Goal: Information Seeking & Learning: Learn about a topic

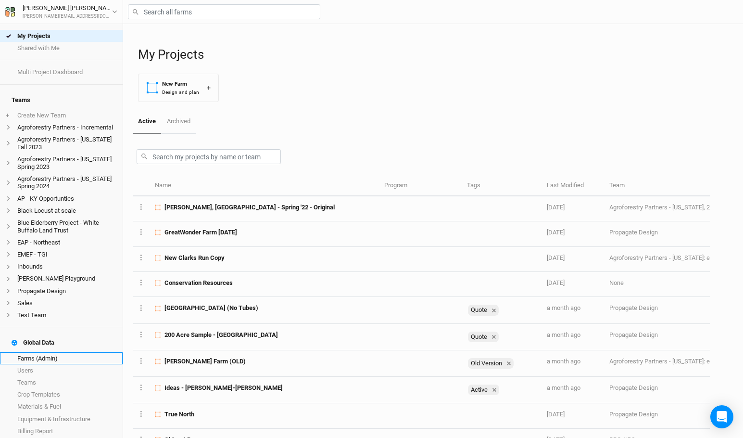
click at [53, 352] on link "Farms (Admin)" at bounding box center [61, 358] width 123 height 12
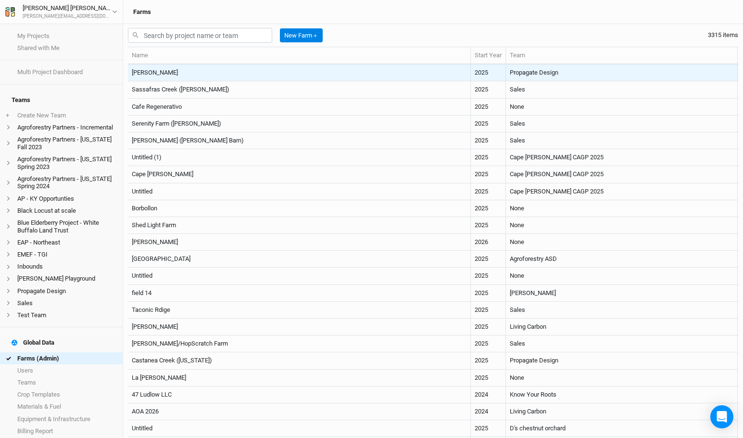
click at [287, 69] on td "[PERSON_NAME]" at bounding box center [299, 72] width 343 height 17
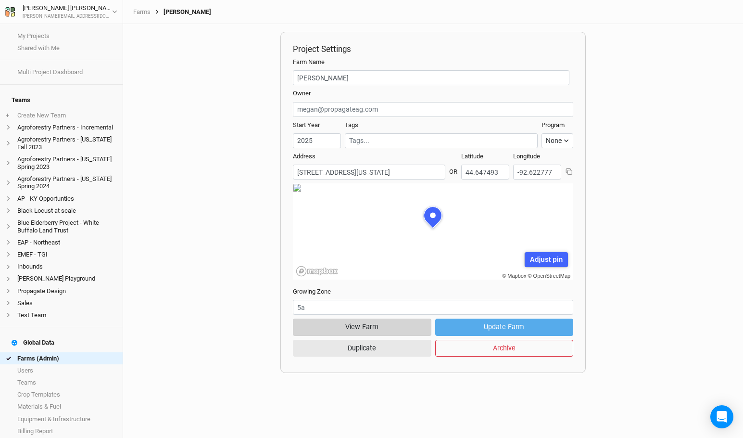
scroll to position [48, 140]
click at [360, 329] on button "View Farm" at bounding box center [362, 326] width 138 height 17
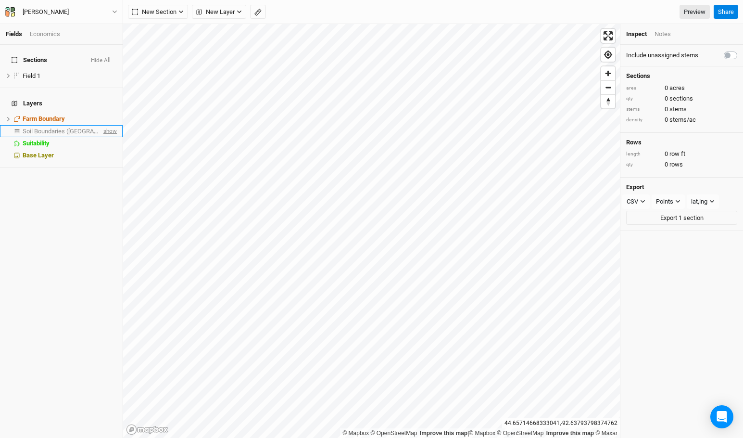
click at [109, 125] on span "show" at bounding box center [109, 131] width 15 height 12
click at [76, 127] on span "Soil Boundaries ([GEOGRAPHIC_DATA])" at bounding box center [78, 130] width 110 height 7
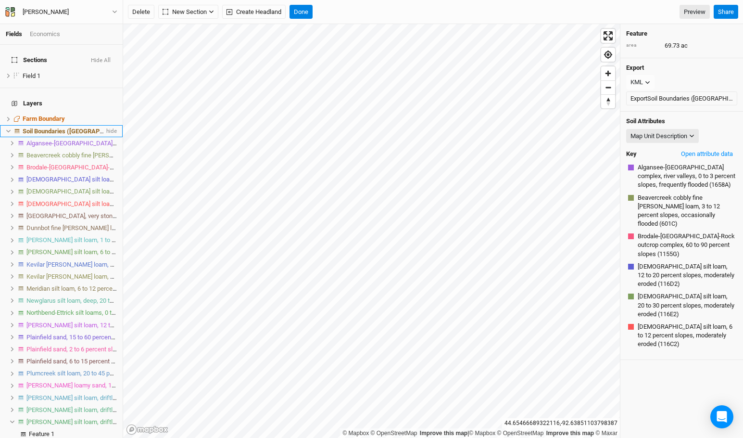
click at [61, 127] on span "Soil Boundaries ([GEOGRAPHIC_DATA])" at bounding box center [78, 130] width 110 height 7
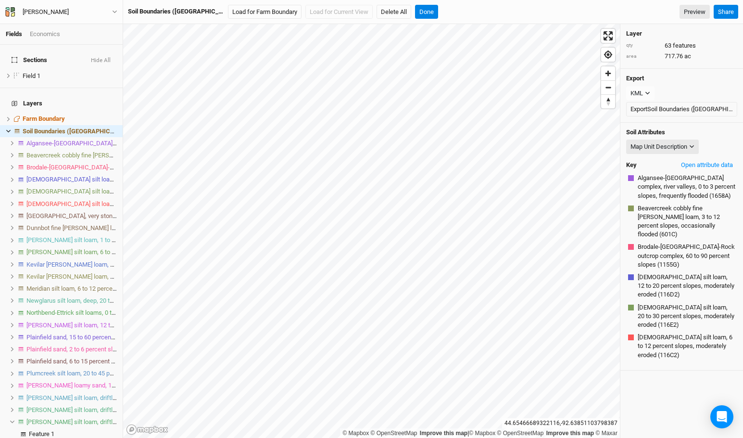
scroll to position [408, 0]
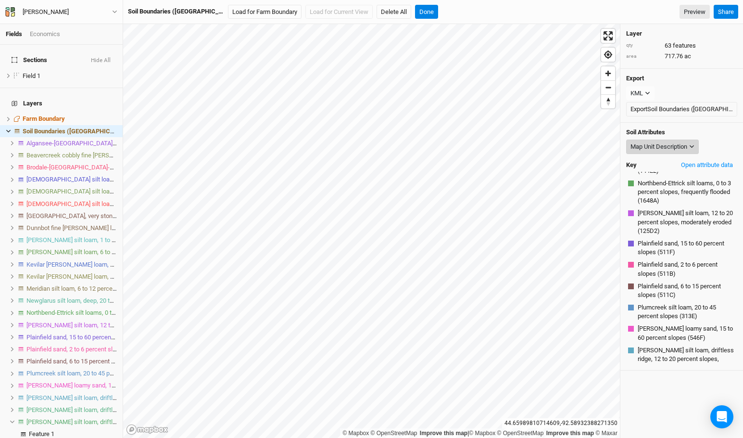
click at [688, 151] on button "Map Unit Description" at bounding box center [662, 147] width 73 height 14
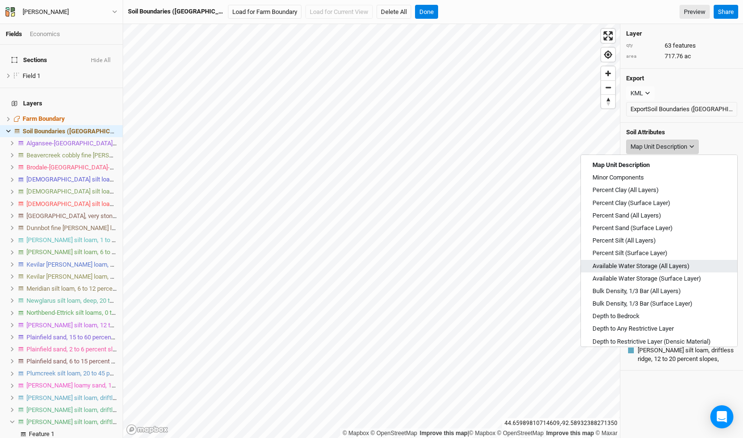
scroll to position [345, 0]
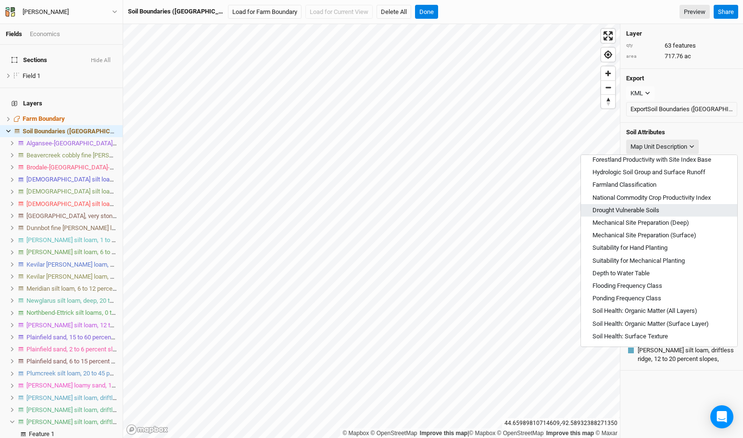
click at [626, 206] on span "Drought Vulnerable Soils" at bounding box center [626, 210] width 67 height 9
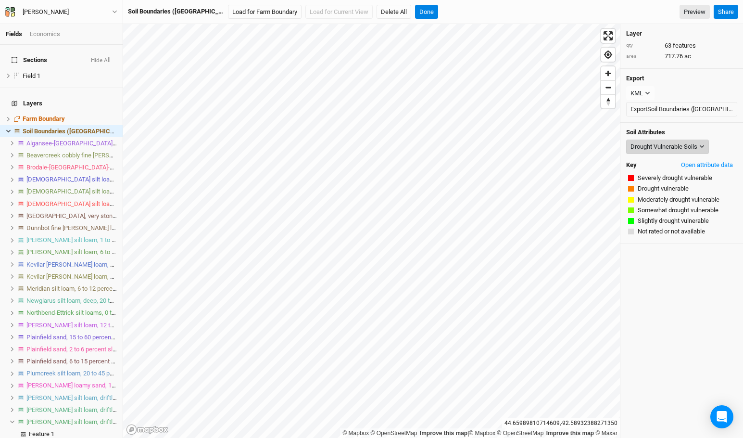
click at [654, 142] on div "Drought Vulnerable Soils" at bounding box center [664, 147] width 67 height 10
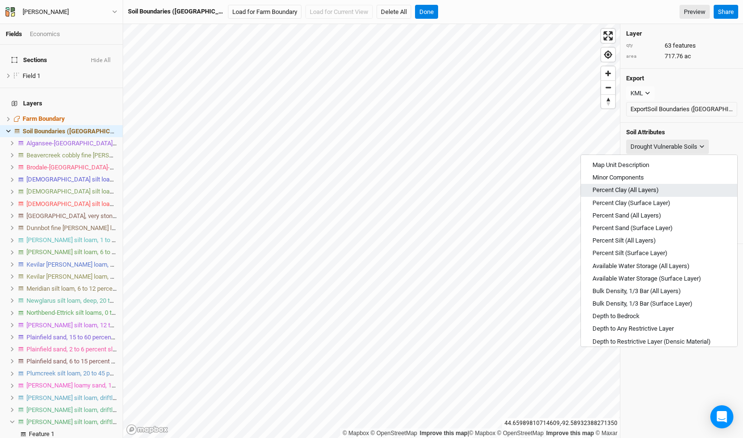
click at [638, 191] on span "Percent Clay (All Layers)" at bounding box center [626, 190] width 66 height 9
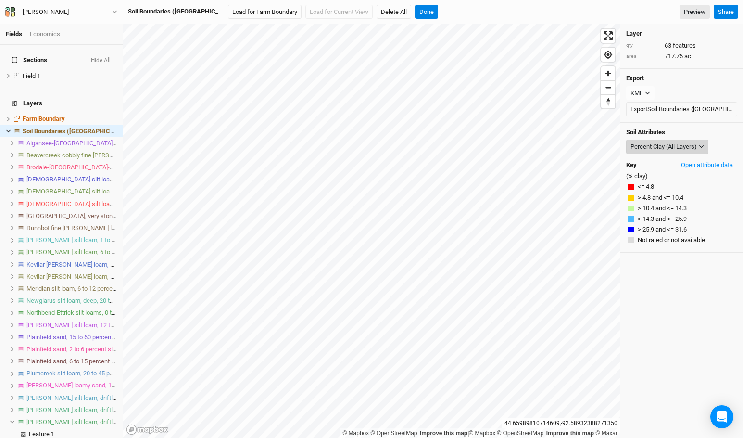
click at [652, 148] on div "Percent Clay (All Layers)" at bounding box center [664, 147] width 66 height 10
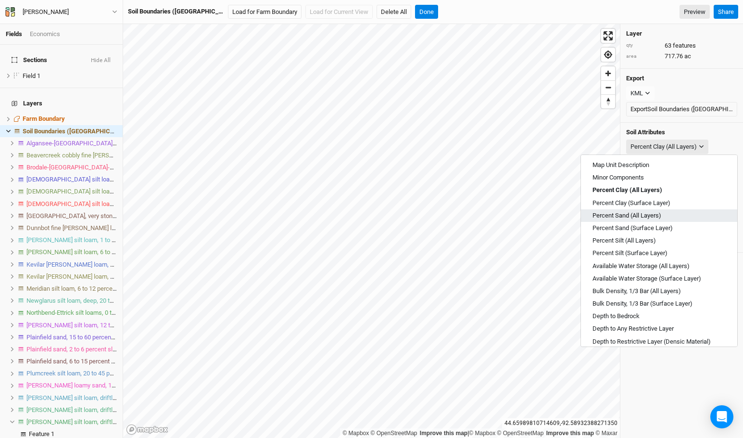
click at [641, 214] on span "Percent Sand (All Layers)" at bounding box center [627, 215] width 69 height 9
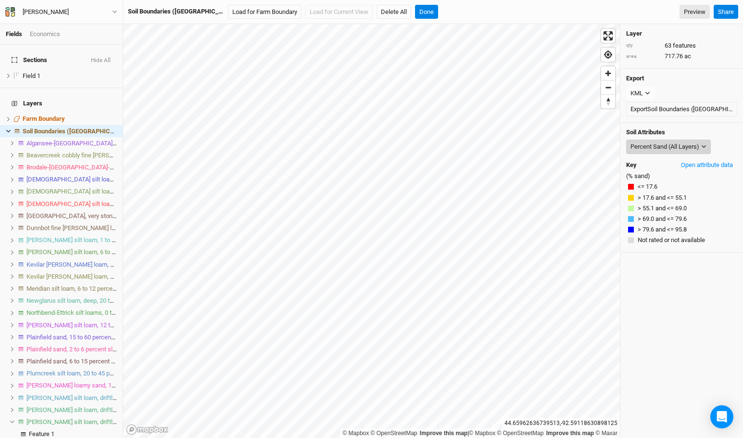
click at [675, 142] on div "Percent Sand (All Layers)" at bounding box center [665, 147] width 69 height 10
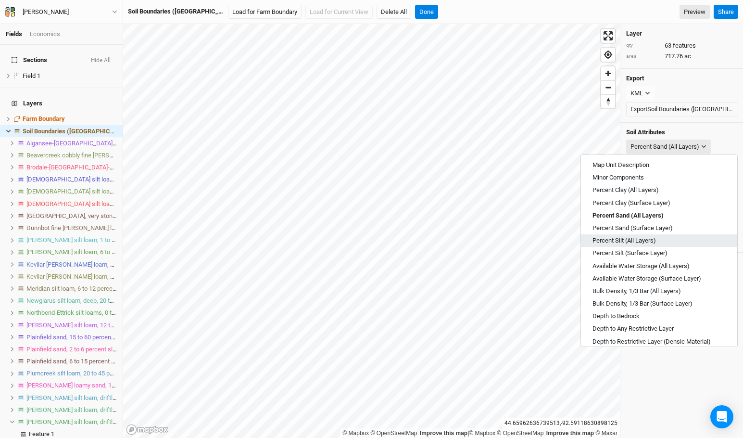
click at [628, 245] on button "Percent Silt (All Layers)" at bounding box center [659, 240] width 156 height 13
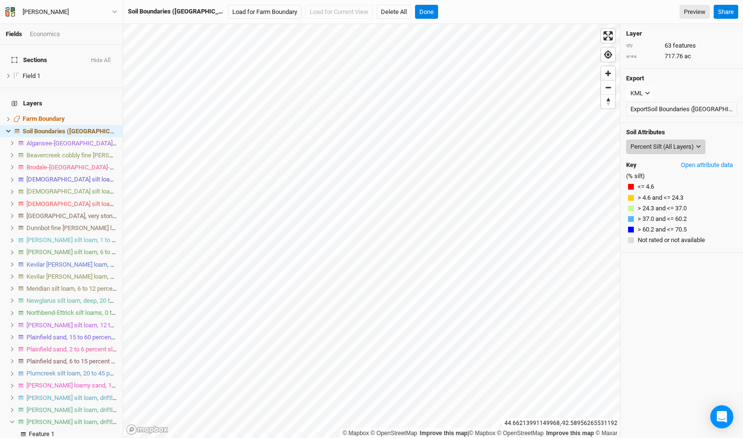
click at [648, 149] on div "Percent Silt (All Layers)" at bounding box center [663, 147] width 64 height 10
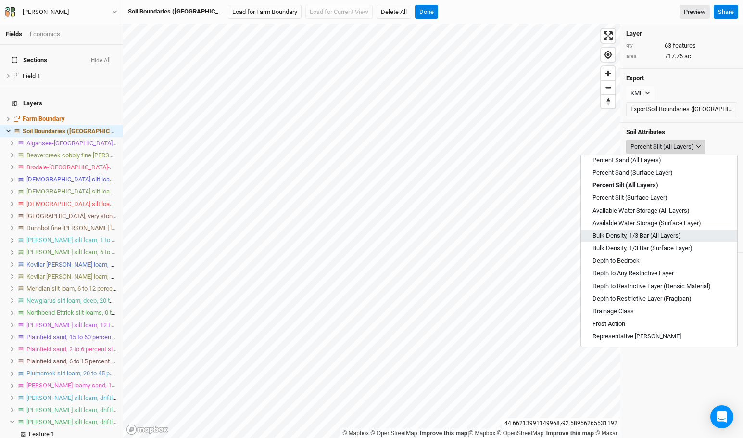
scroll to position [56, 0]
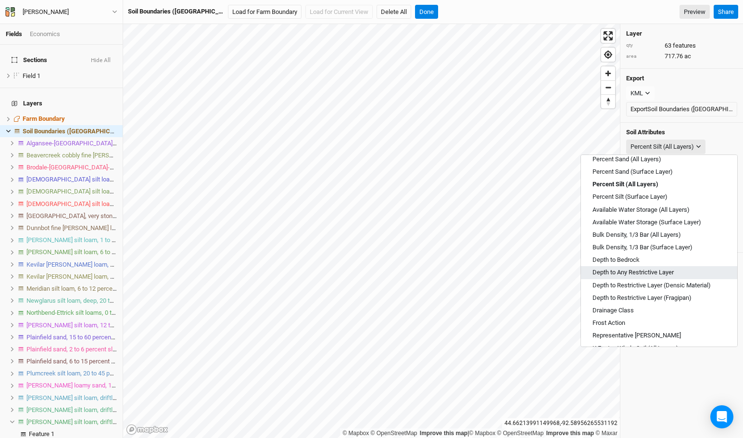
click at [657, 274] on span "Depth to Any Restrictive Layer" at bounding box center [633, 272] width 81 height 9
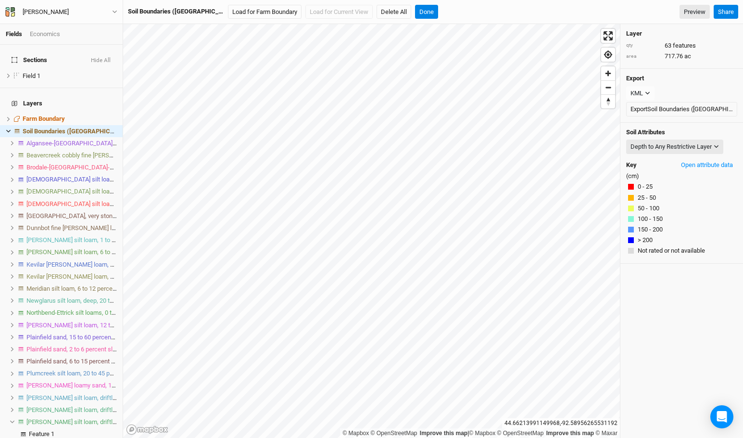
click at [666, 136] on div "Soil Attributes Depth to Any Restrictive Layer Map Unit Description Minor Compo…" at bounding box center [682, 193] width 123 height 141
click at [663, 146] on div "Depth to Any Restrictive Layer" at bounding box center [671, 147] width 81 height 10
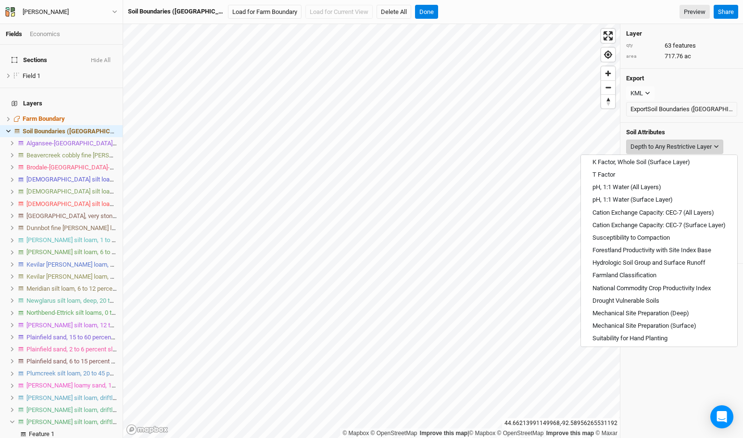
scroll to position [345, 0]
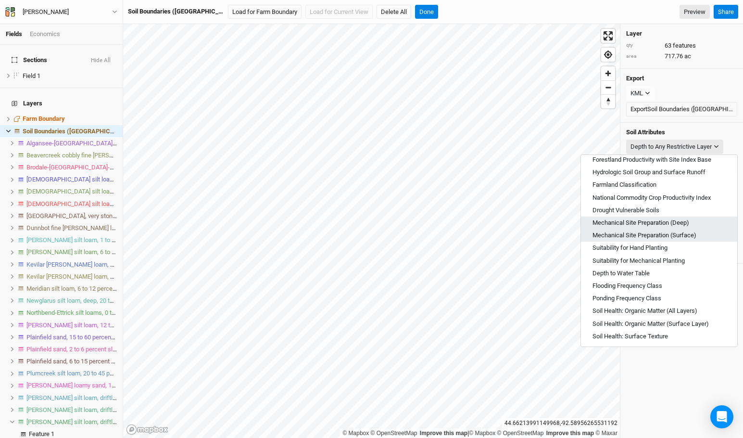
drag, startPoint x: 650, startPoint y: 236, endPoint x: 653, endPoint y: 219, distance: 17.3
click at [653, 219] on div "Map Unit Description Minor Components Percent Clay (All Layers) Percent Clay (S…" at bounding box center [659, 250] width 157 height 192
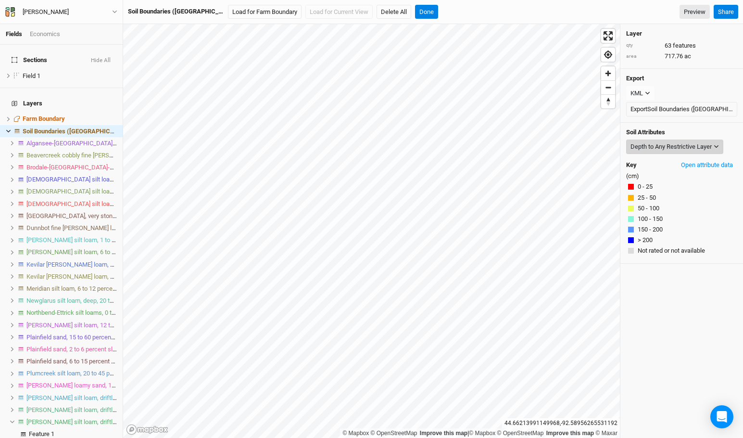
click at [653, 146] on div "Depth to Any Restrictive Layer" at bounding box center [671, 147] width 81 height 10
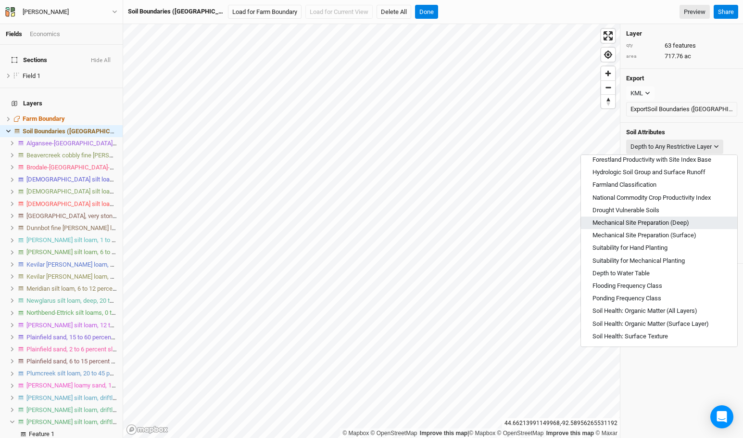
click at [655, 222] on span "Mechanical Site Preparation (Deep)" at bounding box center [641, 222] width 97 height 9
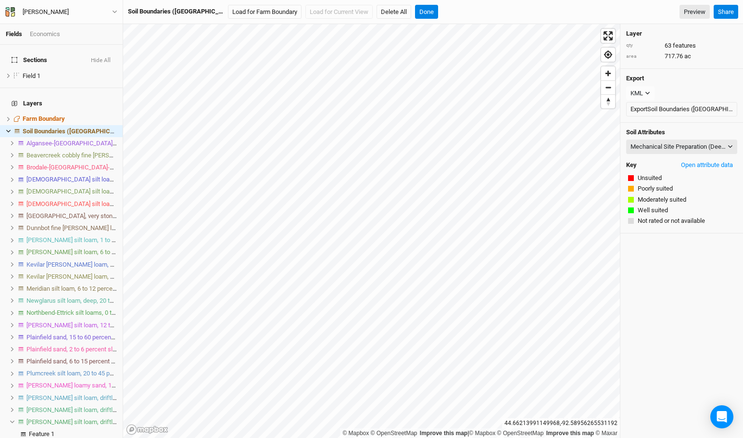
click at [657, 138] on div "Soil Attributes Mechanical Site Preparation (Deep) Map Unit Description Minor C…" at bounding box center [682, 178] width 123 height 111
click at [657, 145] on div "Mechanical Site Preparation (Deep)" at bounding box center [678, 147] width 95 height 10
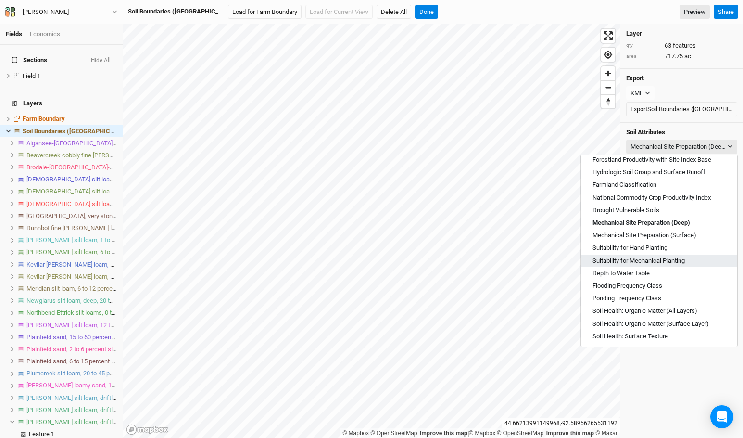
click at [652, 260] on span "Suitability for Mechanical Planting" at bounding box center [639, 260] width 92 height 9
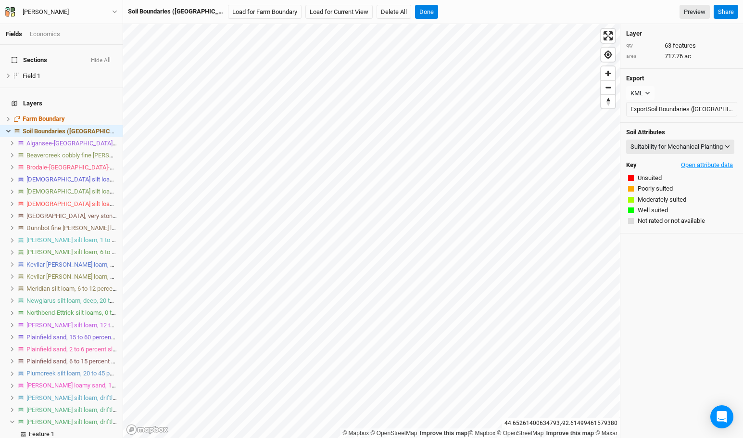
click at [713, 162] on button "Open attribute data" at bounding box center [707, 165] width 61 height 14
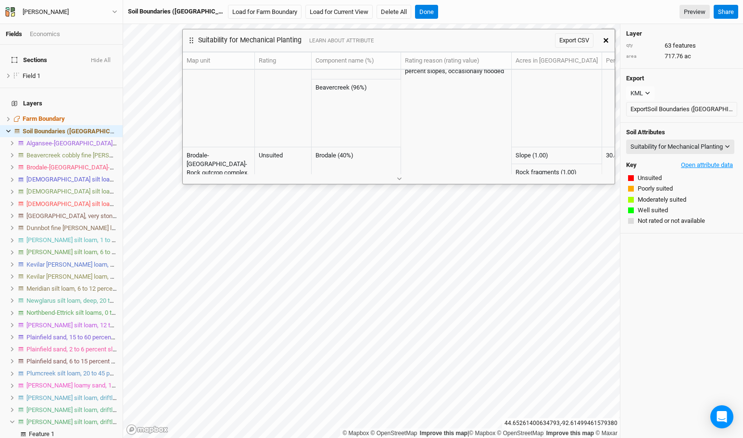
scroll to position [856, 0]
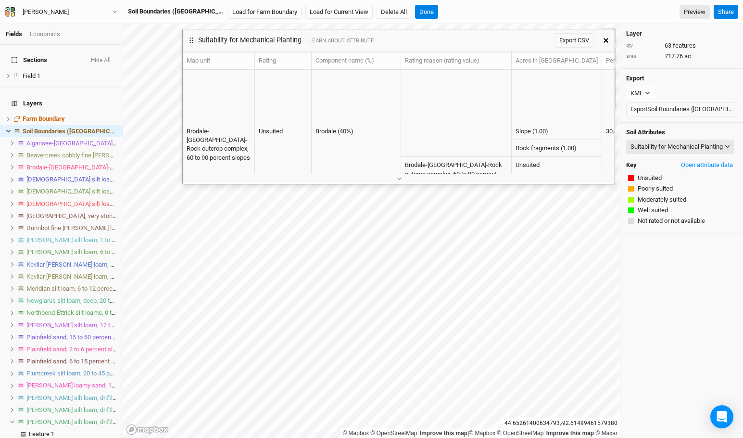
click at [604, 40] on icon "button" at bounding box center [606, 40] width 5 height 5
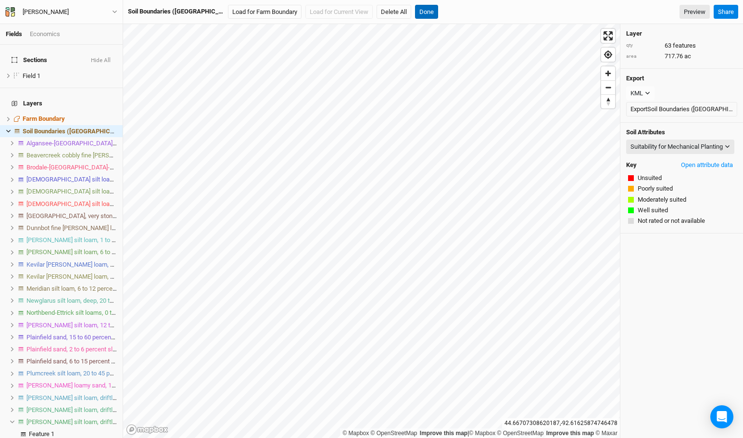
click at [415, 12] on button "Done" at bounding box center [426, 12] width 23 height 14
